Goal: Navigation & Orientation: Find specific page/section

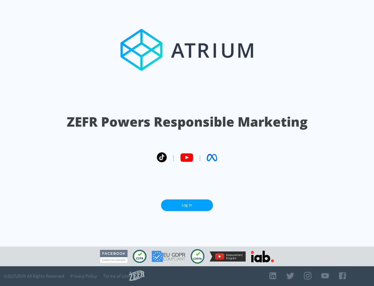
click at [187, 205] on link "Log In" at bounding box center [187, 205] width 52 height 12
